Goal: Task Accomplishment & Management: Use online tool/utility

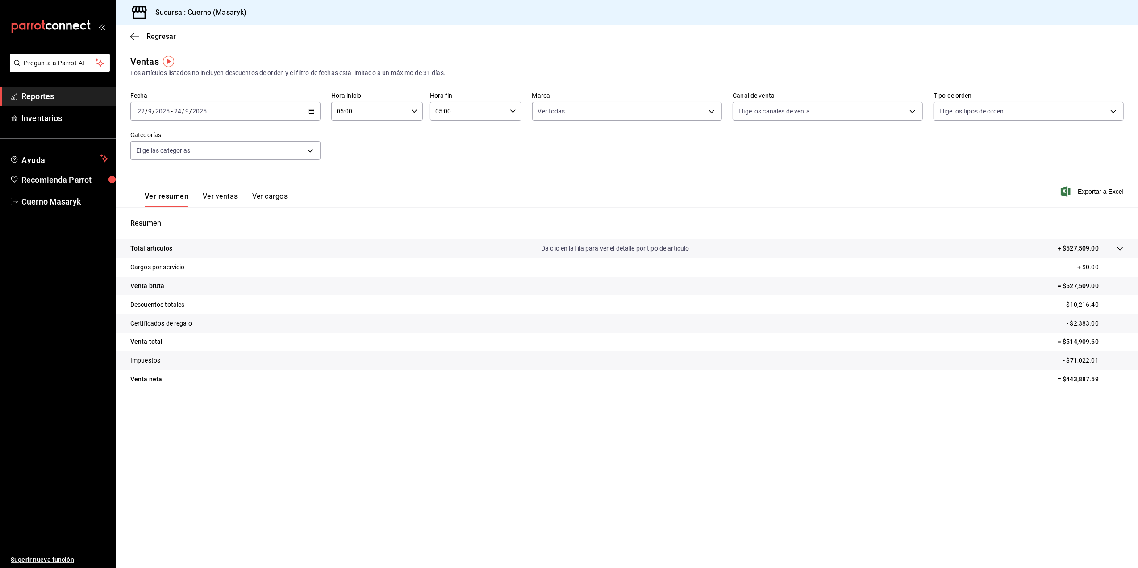
click at [313, 111] on \(Stroke\) "button" at bounding box center [311, 111] width 5 height 5
click at [250, 230] on abbr "23" at bounding box center [249, 229] width 6 height 6
click at [265, 225] on button "24" at bounding box center [265, 229] width 16 height 16
click at [415, 117] on div "05:00 Hora inicio" at bounding box center [377, 111] width 92 height 19
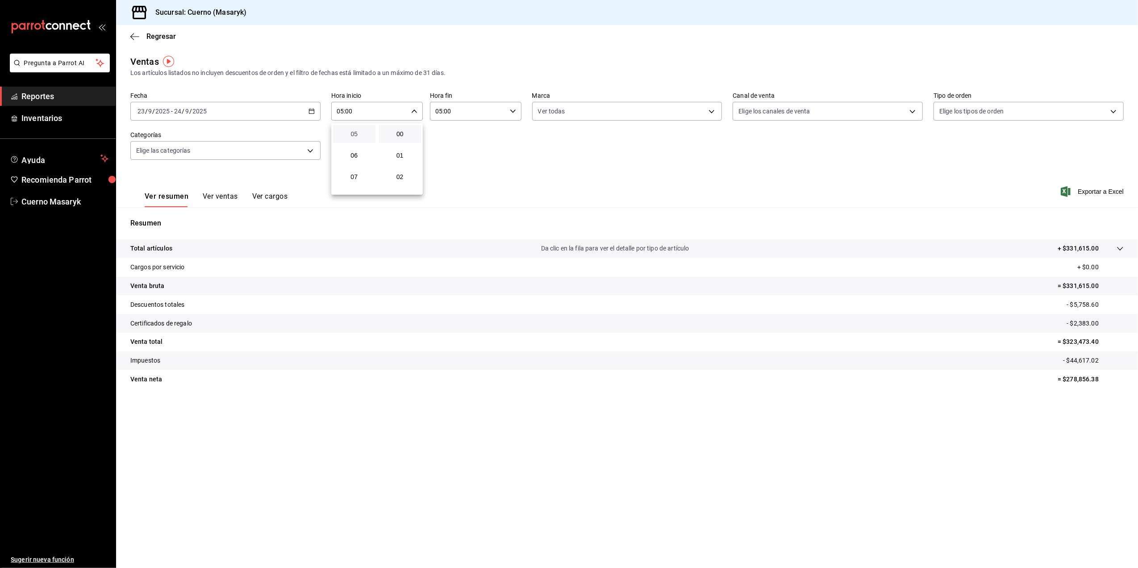
click at [347, 131] on span "05" at bounding box center [354, 133] width 32 height 7
click at [401, 138] on button "00" at bounding box center [400, 134] width 42 height 18
click at [513, 109] on div at bounding box center [569, 284] width 1138 height 568
click at [512, 112] on icon "button" at bounding box center [513, 111] width 6 height 6
click at [461, 137] on span "05" at bounding box center [453, 133] width 32 height 7
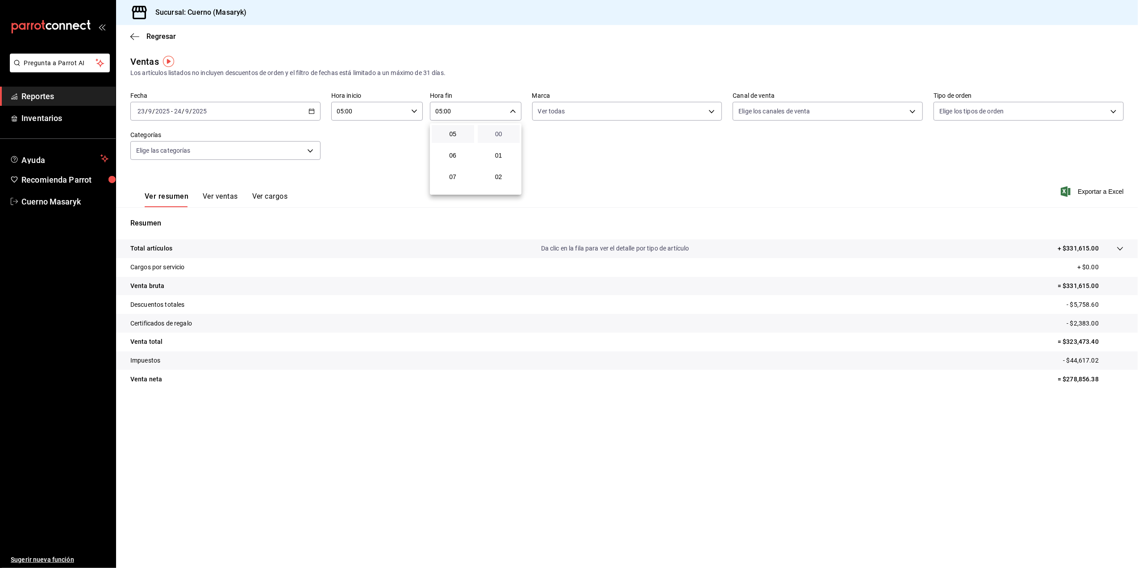
click at [503, 132] on span "00" at bounding box center [499, 133] width 32 height 7
click at [713, 110] on div at bounding box center [569, 284] width 1138 height 568
click at [711, 113] on body "Pregunta a Parrot AI Reportes Inventarios Ayuda Recomienda Parrot Cuerno Masary…" at bounding box center [569, 284] width 1138 height 568
click at [700, 146] on li "Ver todas" at bounding box center [627, 145] width 189 height 26
checkbox input "false"
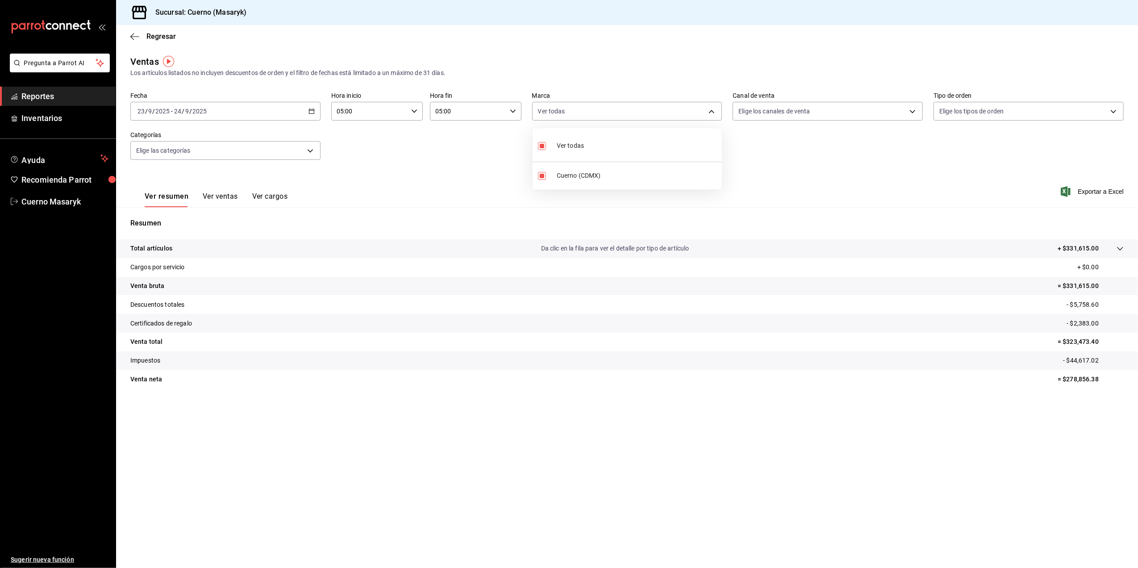
checkbox input "false"
click at [700, 146] on li "Ver todas" at bounding box center [627, 145] width 189 height 26
type input "4ea0d660-02b3-4785-bb88-48b5ef6e196c"
checkbox input "true"
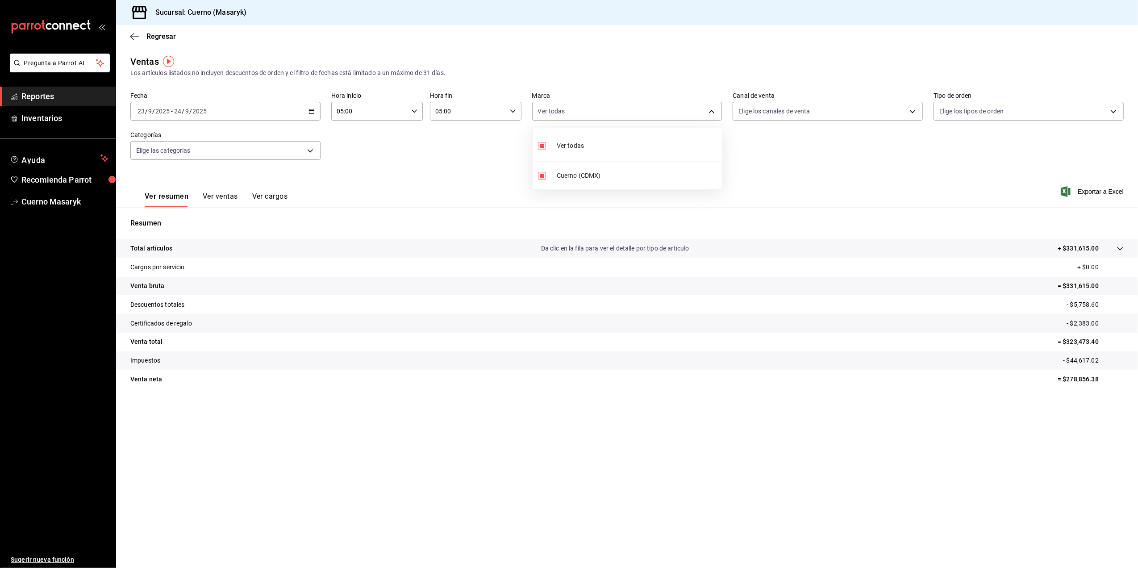
click at [918, 111] on div at bounding box center [569, 284] width 1138 height 568
click at [918, 111] on body "Pregunta a Parrot AI Reportes Inventarios Ayuda Recomienda Parrot Cuerno Masary…" at bounding box center [569, 284] width 1138 height 568
click at [884, 132] on li "Ver todos" at bounding box center [828, 145] width 189 height 26
type input "PARROT,UBER_EATS,RAPPI,DIDI_FOOD,ONLINE"
checkbox input "true"
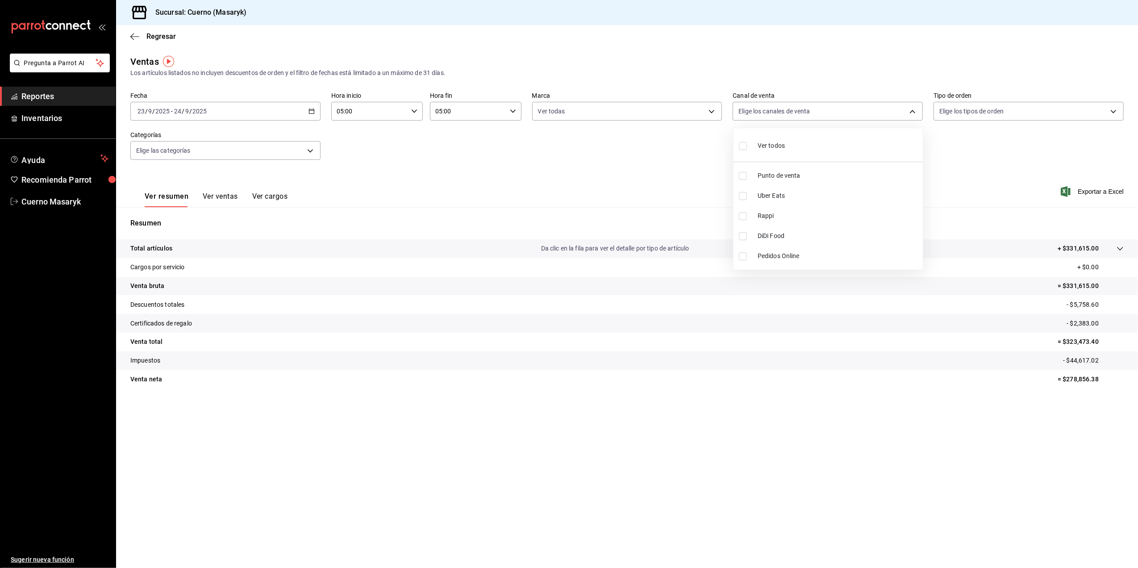
checkbox input "true"
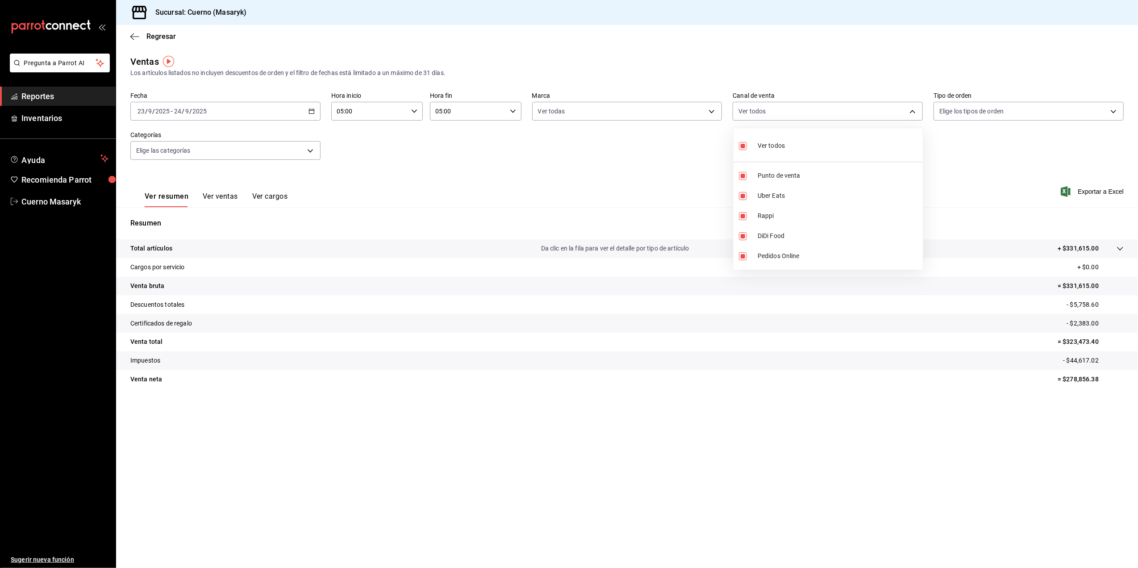
click at [1113, 109] on div at bounding box center [569, 284] width 1138 height 568
click at [1113, 109] on body "Pregunta a Parrot AI Reportes Inventarios Ayuda Recomienda Parrot Cuerno Masary…" at bounding box center [569, 284] width 1138 height 568
click at [1072, 145] on li "Ver todos" at bounding box center [1028, 145] width 189 height 26
type input "d8208262-291b-4595-bbfa-ed1e8660efdb,73ecdc8a-b505-4242-b24a-d5f1595b9b0a,EXTER…"
checkbox input "true"
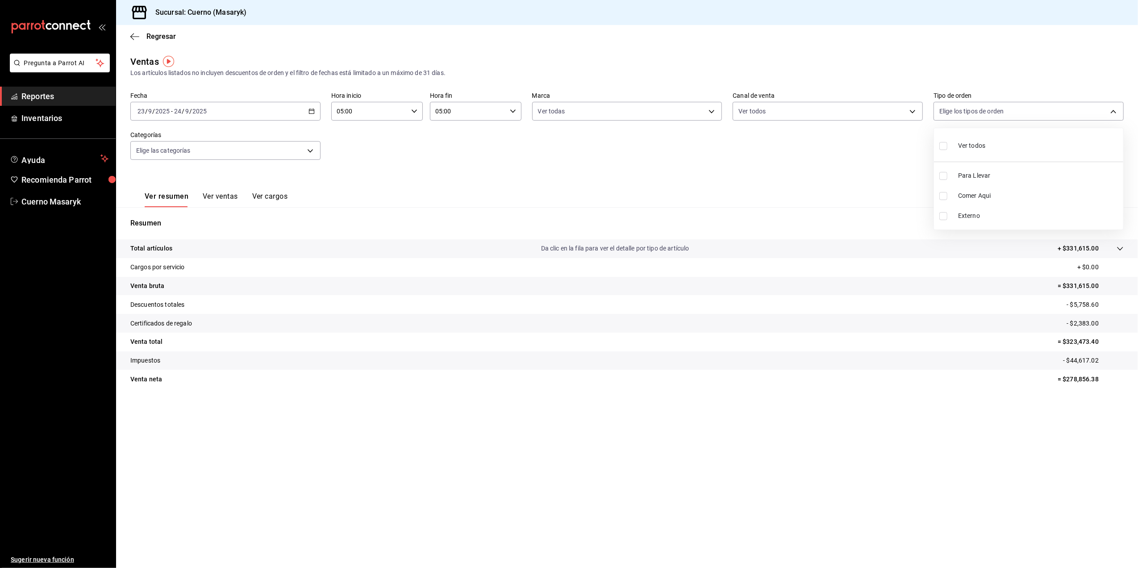
checkbox input "true"
click at [854, 193] on div at bounding box center [569, 284] width 1138 height 568
click at [1101, 193] on span "Exportar a Excel" at bounding box center [1093, 191] width 61 height 11
